Goal: Understand process/instructions

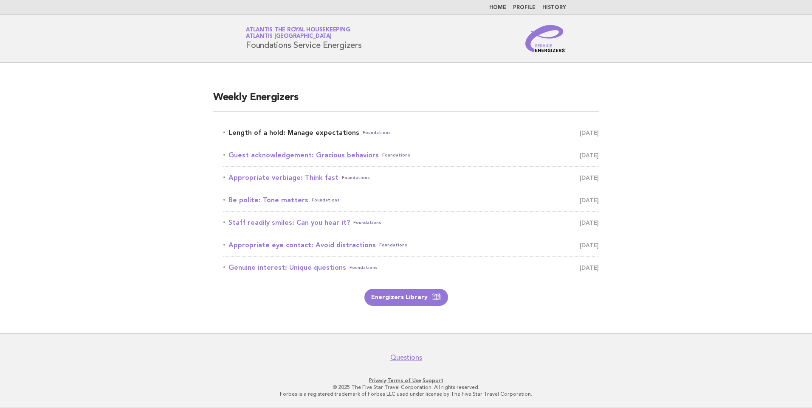
click at [317, 131] on link "Length of a hold: Manage expectations Foundations [DATE]" at bounding box center [410, 133] width 375 height 12
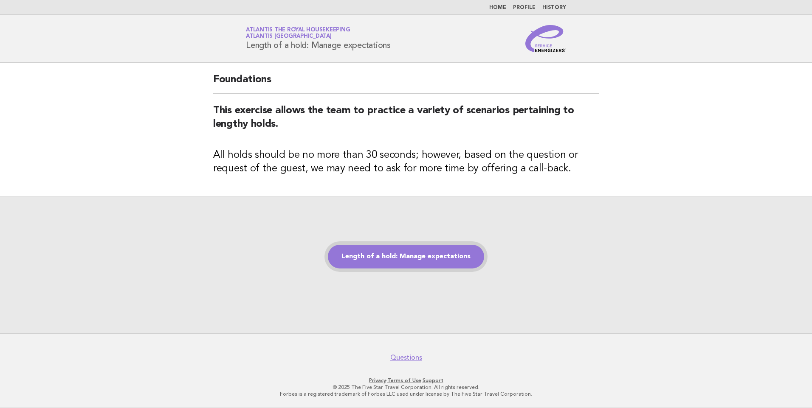
click at [390, 251] on link "Length of a hold: Manage expectations" at bounding box center [406, 257] width 156 height 24
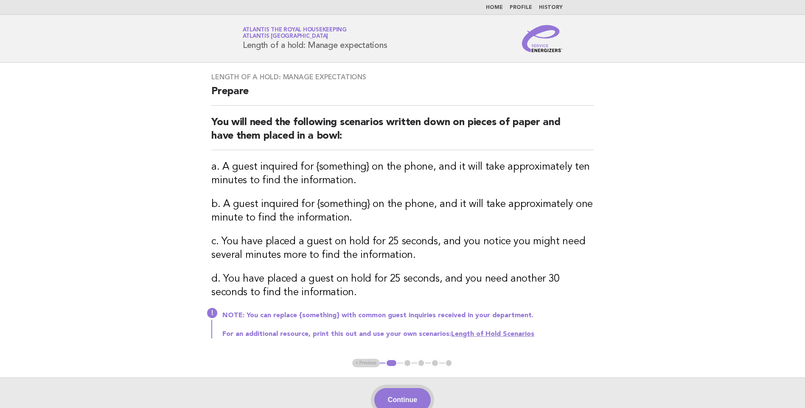
click at [401, 398] on button "Continue" at bounding box center [402, 400] width 56 height 24
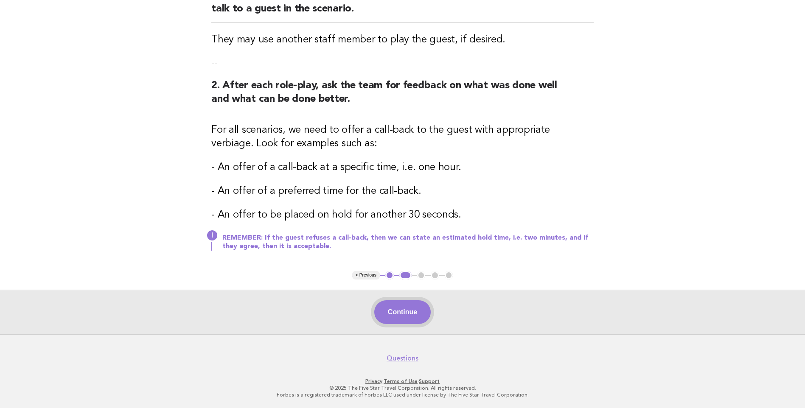
click at [408, 309] on button "Continue" at bounding box center [402, 313] width 56 height 24
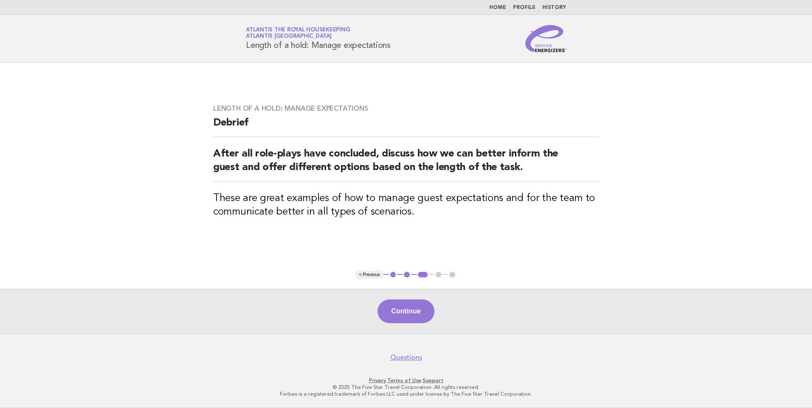
drag, startPoint x: 396, startPoint y: 43, endPoint x: 245, endPoint y: 44, distance: 151.6
click at [245, 44] on div "Service Energizers Atlantis the Royal Housekeeping Atlantis [GEOGRAPHIC_DATA] L…" at bounding box center [406, 38] width 344 height 27
copy h1 "Length of a hold: Manage expectations"
